Goal: Communication & Community: Share content

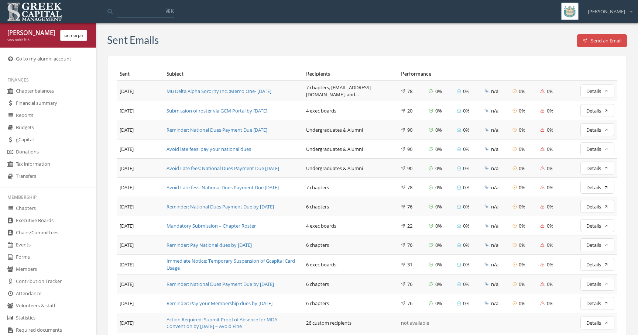
click at [607, 49] on div "Sent Emails Send an Email Sent Subject Recipients Performance [DATE] Mu Delta A…" at bounding box center [366, 322] width 531 height 576
click at [607, 41] on button "Send an Email" at bounding box center [602, 40] width 50 height 13
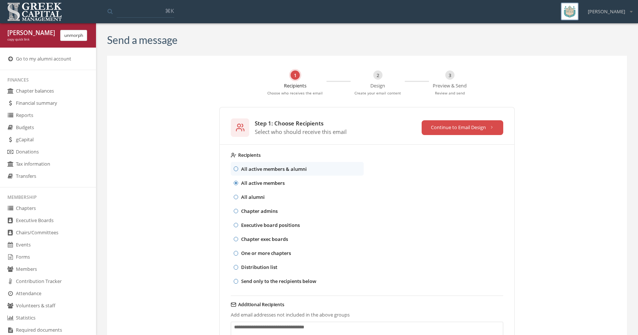
click at [446, 124] on button "Continue to Email Design" at bounding box center [462, 127] width 82 height 15
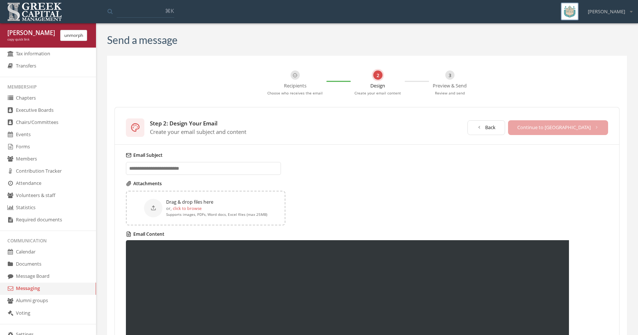
scroll to position [114, 0]
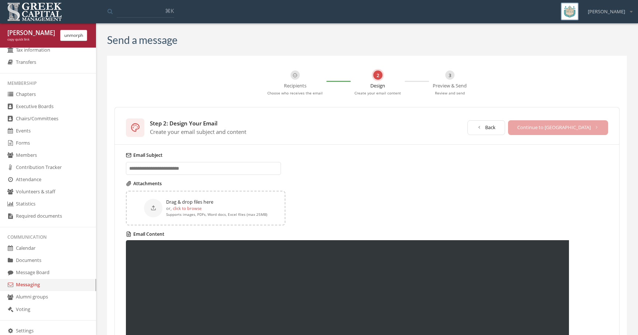
click at [40, 283] on link "Messaging" at bounding box center [48, 285] width 96 height 12
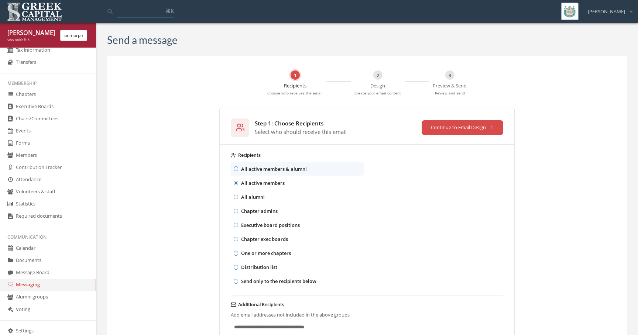
click at [372, 84] on p "Design" at bounding box center [377, 85] width 15 height 10
click at [434, 132] on button "Continue to Email Design" at bounding box center [462, 127] width 82 height 15
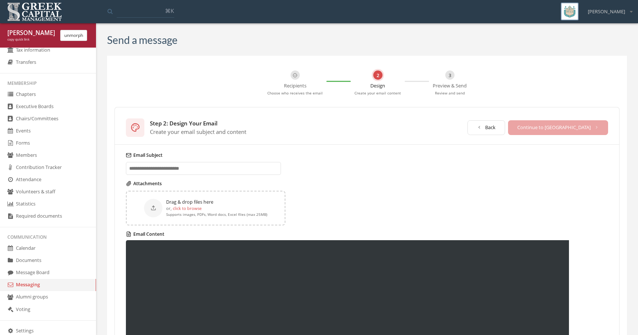
click at [232, 120] on div "Step 2: Design Your Email" at bounding box center [198, 123] width 96 height 7
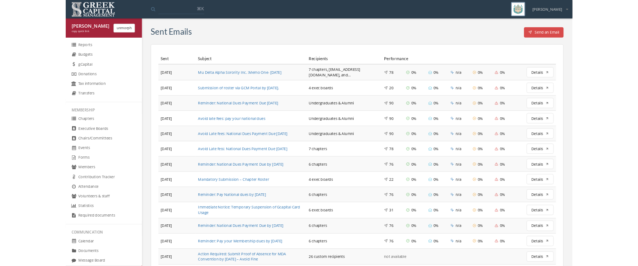
scroll to position [140, 0]
